Goal: Use online tool/utility

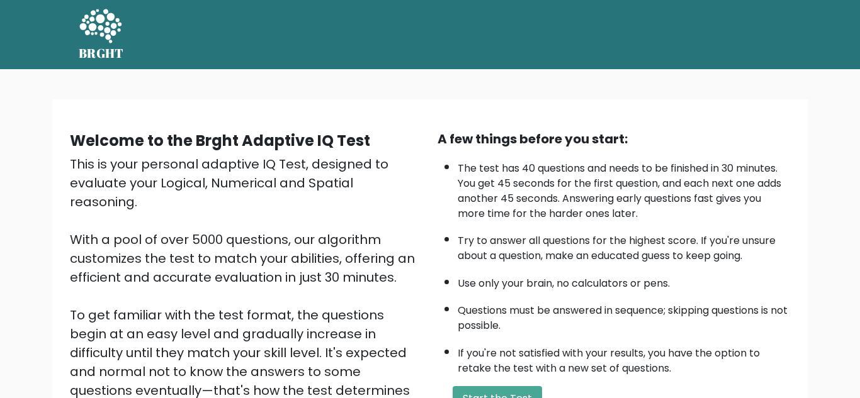
scroll to position [178, 0]
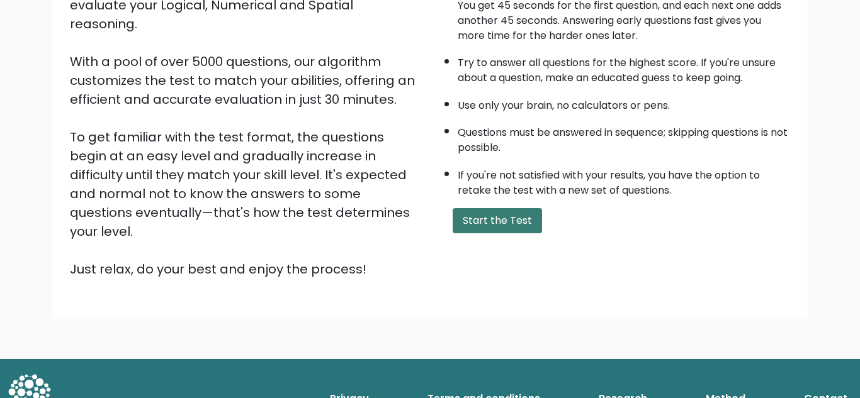
click at [517, 213] on button "Start the Test" at bounding box center [496, 220] width 89 height 25
click at [474, 208] on button "Start the Test" at bounding box center [496, 220] width 89 height 25
click at [470, 208] on button "Start the Test" at bounding box center [496, 220] width 89 height 25
click at [473, 218] on button "Start the Test" at bounding box center [496, 220] width 89 height 25
